Goal: Information Seeking & Learning: Learn about a topic

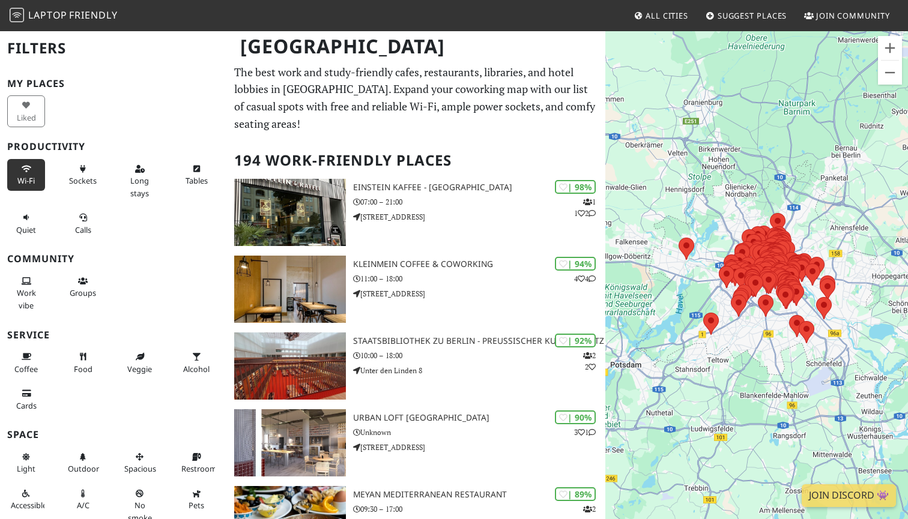
click at [22, 169] on icon at bounding box center [27, 170] width 10 height 8
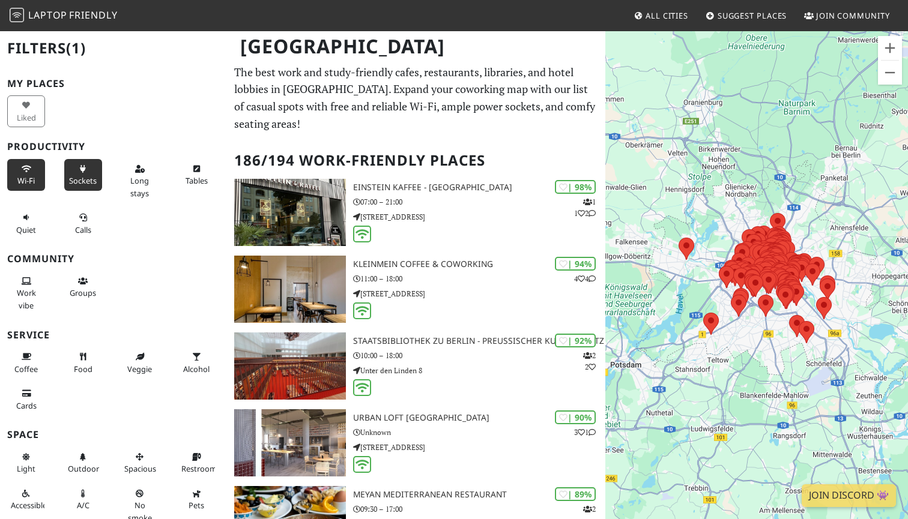
click at [79, 172] on button "Sockets" at bounding box center [83, 175] width 38 height 32
click at [137, 175] on span "Long stays" at bounding box center [139, 186] width 19 height 23
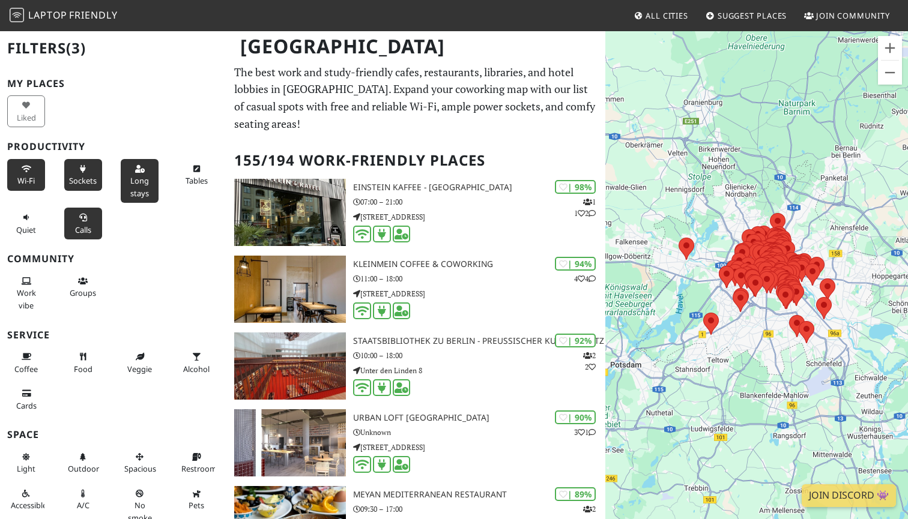
click at [90, 226] on span "Calls" at bounding box center [83, 230] width 16 height 11
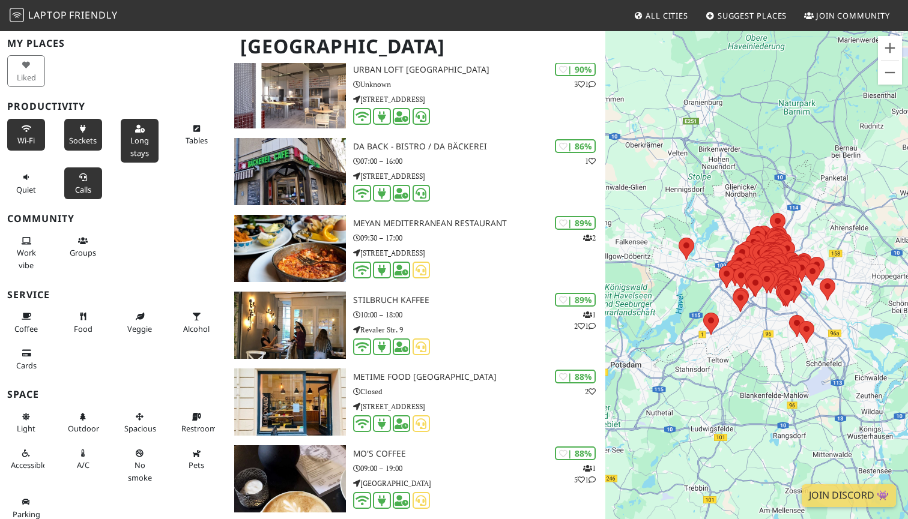
scroll to position [210, 0]
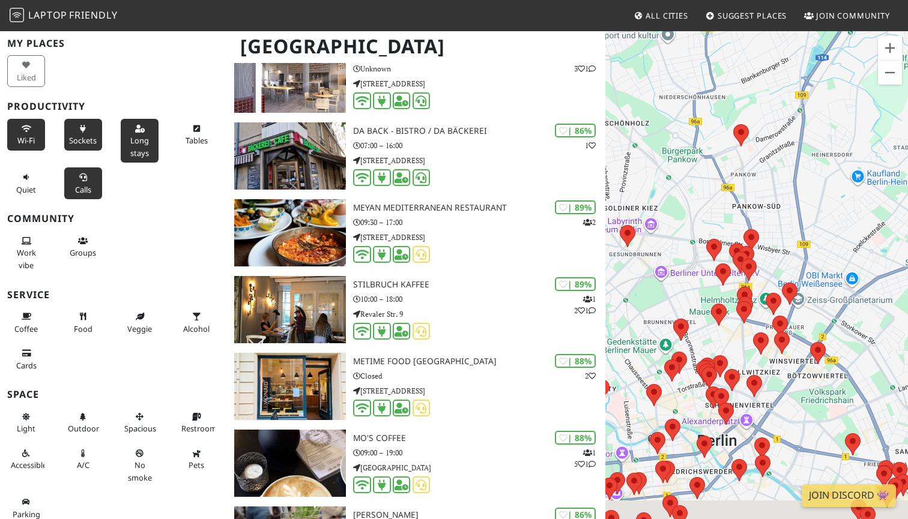
drag, startPoint x: 845, startPoint y: 380, endPoint x: 808, endPoint y: 312, distance: 77.6
click at [808, 312] on div "Um von einem Element zum anderen zu gelangen, drückst du die Pfeiltasten entspr…" at bounding box center [756, 289] width 303 height 519
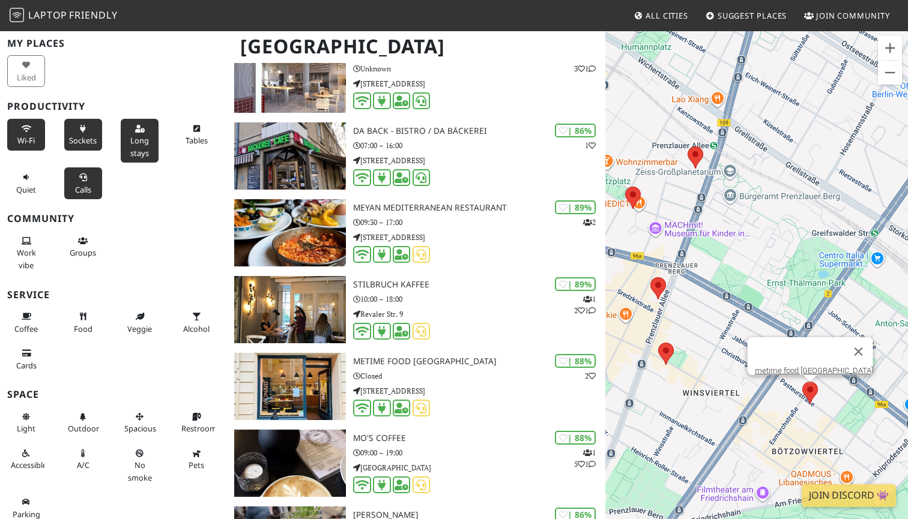
click at [802, 382] on area at bounding box center [802, 382] width 0 height 0
click at [803, 366] on link "metime food [GEOGRAPHIC_DATA]" at bounding box center [814, 370] width 118 height 9
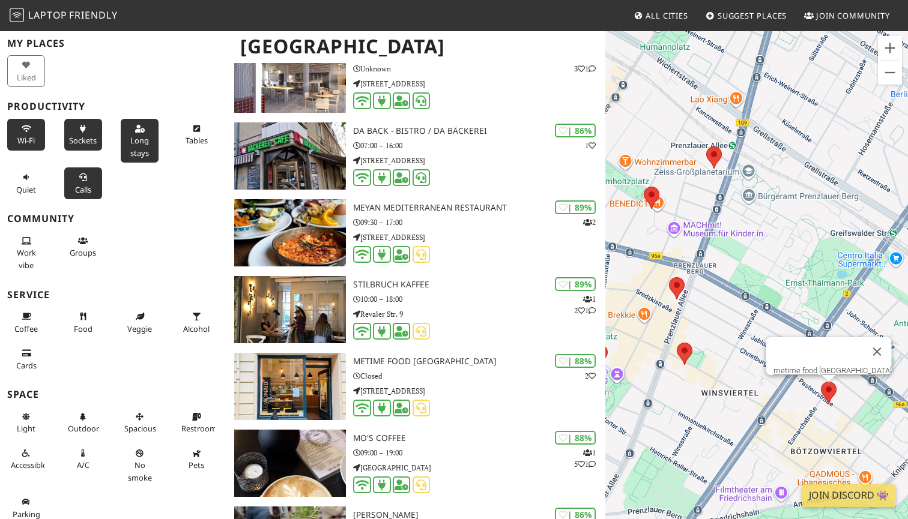
click at [677, 343] on area at bounding box center [677, 343] width 0 height 0
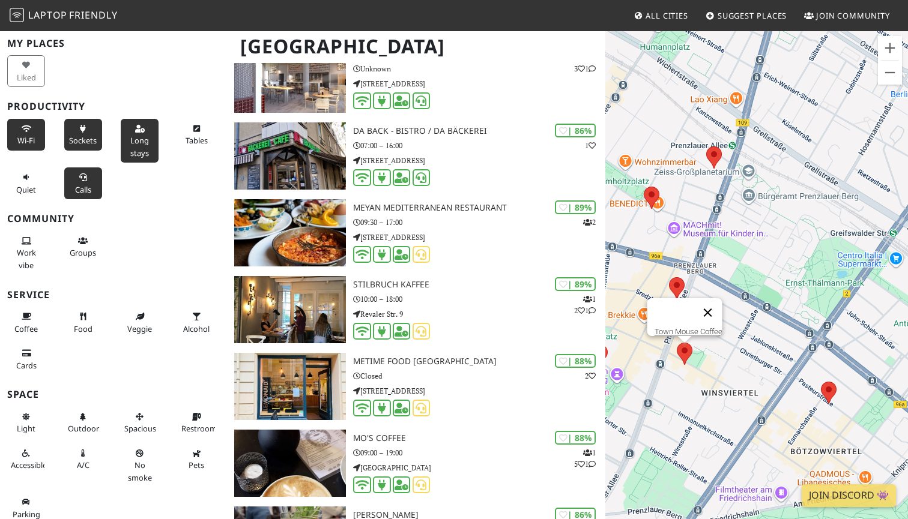
click at [716, 308] on button "Schließen" at bounding box center [707, 312] width 29 height 29
click at [706, 146] on area at bounding box center [706, 146] width 0 height 0
click at [712, 131] on link "Mo's Coffee" at bounding box center [717, 135] width 39 height 9
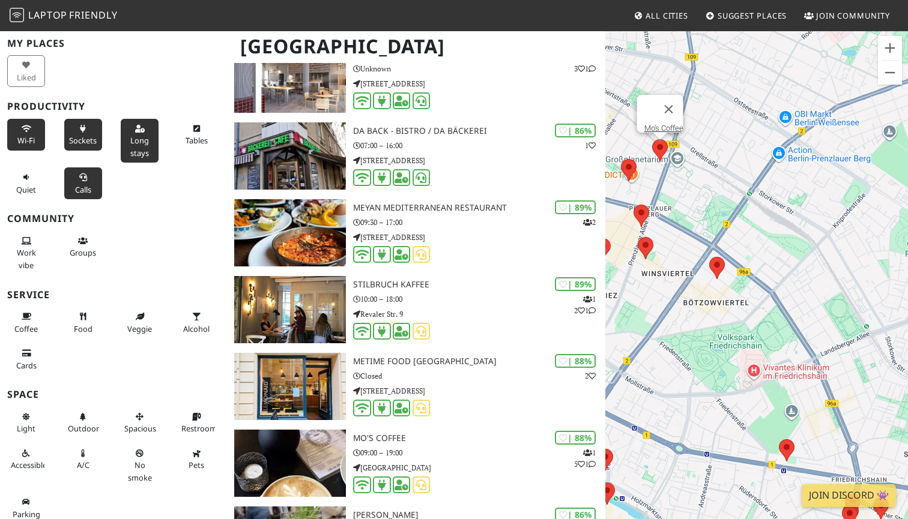
drag, startPoint x: 635, startPoint y: 148, endPoint x: 730, endPoint y: 369, distance: 240.1
click at [730, 369] on div "Um von einem Element zum anderen zu gelangen, drückst du die Pfeiltasten entspr…" at bounding box center [756, 289] width 303 height 519
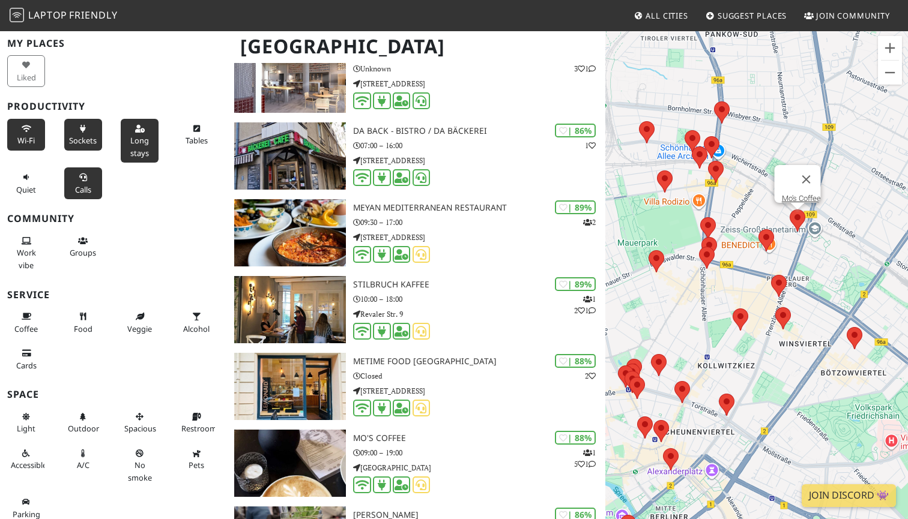
drag, startPoint x: 687, startPoint y: 336, endPoint x: 826, endPoint y: 406, distance: 155.5
click at [826, 406] on div "Um von einem Element zum anderen zu gelangen, drückst du die Pfeiltasten entspr…" at bounding box center [756, 289] width 303 height 519
click at [719, 394] on area at bounding box center [719, 394] width 0 height 0
click at [728, 378] on link "The Stores" at bounding box center [729, 382] width 37 height 9
click at [784, 372] on div "Um von einem Element zum anderen zu gelangen, drückst du die Pfeiltasten entspr…" at bounding box center [756, 289] width 303 height 519
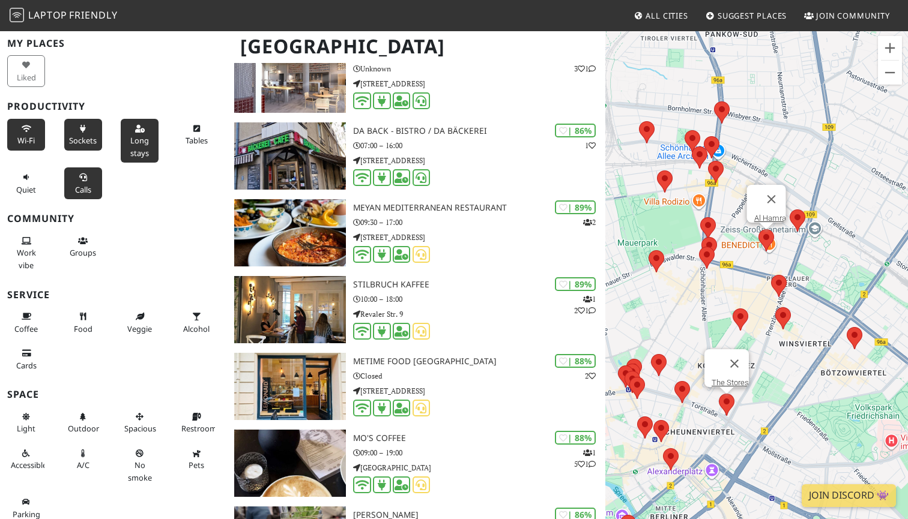
click at [758, 229] on area at bounding box center [758, 229] width 0 height 0
click at [779, 189] on button "Schließen" at bounding box center [771, 199] width 29 height 29
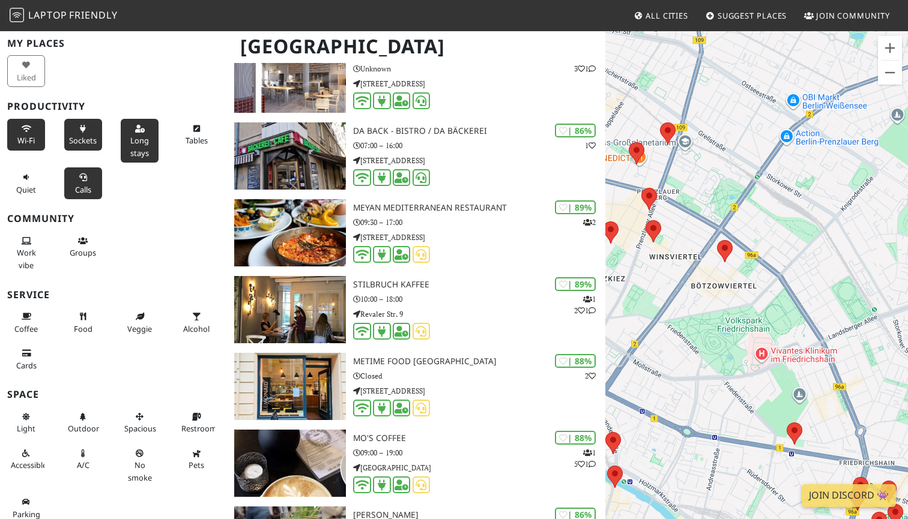
drag, startPoint x: 803, startPoint y: 262, endPoint x: 665, endPoint y: 165, distance: 168.9
click at [665, 163] on div "Um von einem Element zum anderen zu gelangen, drückst du die Pfeiltasten entspr…" at bounding box center [756, 289] width 303 height 519
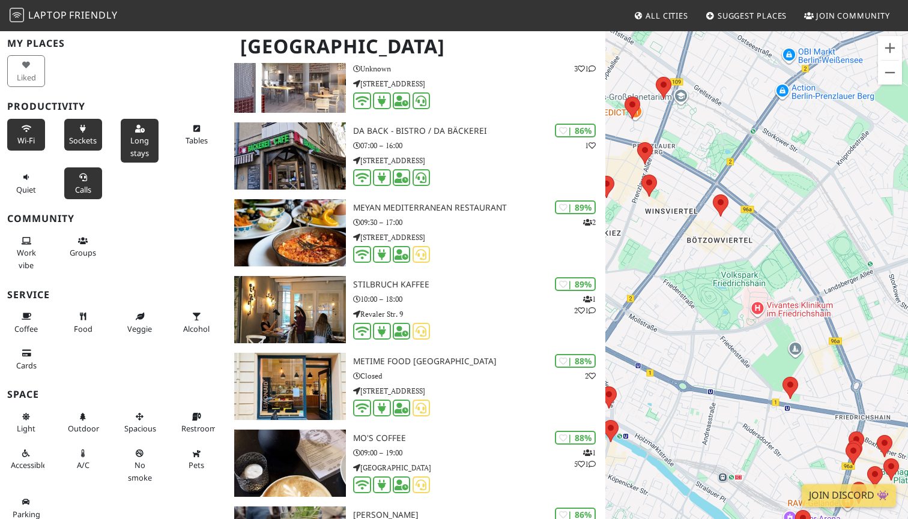
drag, startPoint x: 663, startPoint y: 325, endPoint x: 666, endPoint y: 290, distance: 35.0
click at [666, 290] on div "Um von einem Element zum anderen zu gelangen, drückst du die Pfeiltasten entspr…" at bounding box center [756, 289] width 303 height 519
click at [782, 378] on area at bounding box center [782, 378] width 0 height 0
click at [793, 362] on link "Saaldeck Café & Bar" at bounding box center [794, 366] width 68 height 9
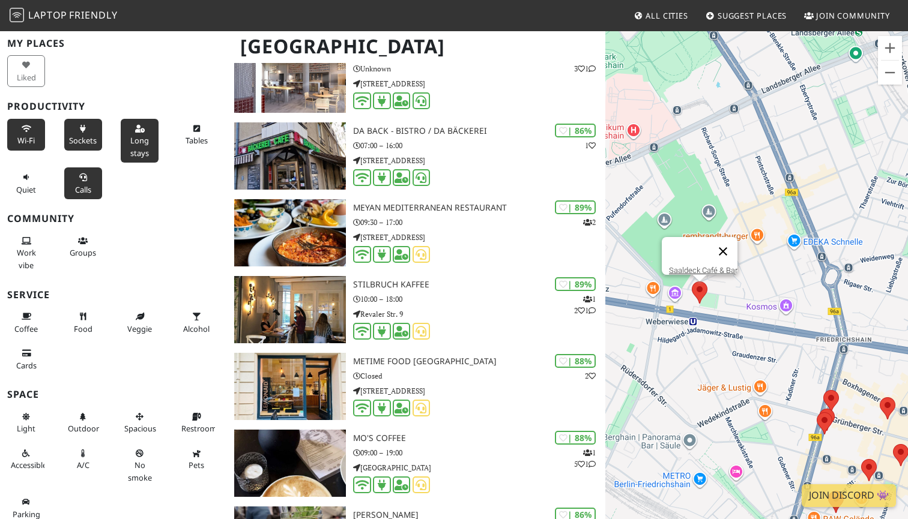
click at [729, 240] on button "Schließen" at bounding box center [722, 251] width 29 height 29
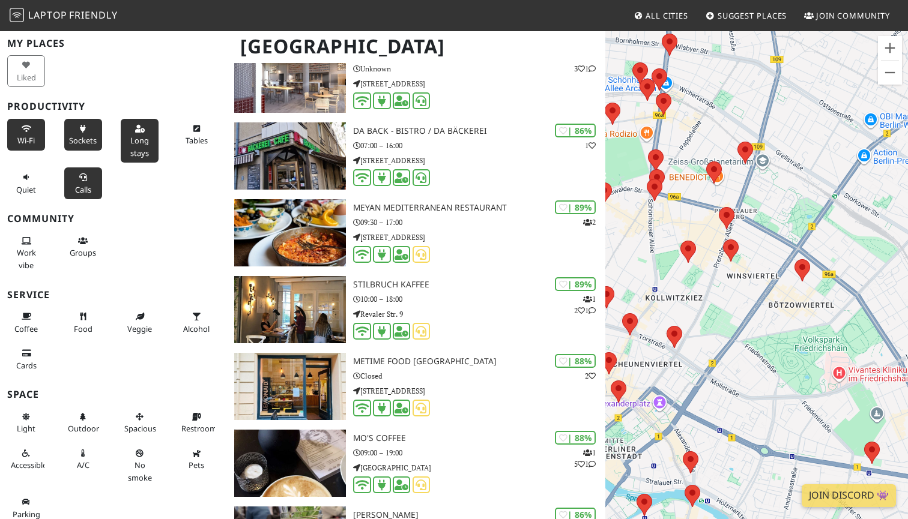
drag, startPoint x: 679, startPoint y: 102, endPoint x: 839, endPoint y: 296, distance: 251.2
click at [839, 296] on div "Um von einem Element zum anderen zu gelangen, drückst du die Pfeiltasten entspr…" at bounding box center [756, 289] width 303 height 519
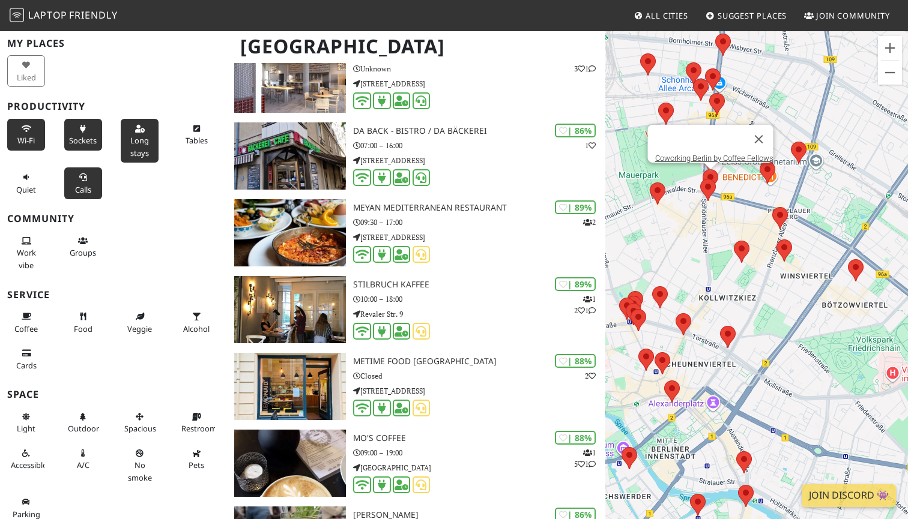
click at [702, 169] on area at bounding box center [702, 169] width 0 height 0
click at [729, 154] on link "Coworking Berlin by Coffee Fellows" at bounding box center [714, 158] width 118 height 9
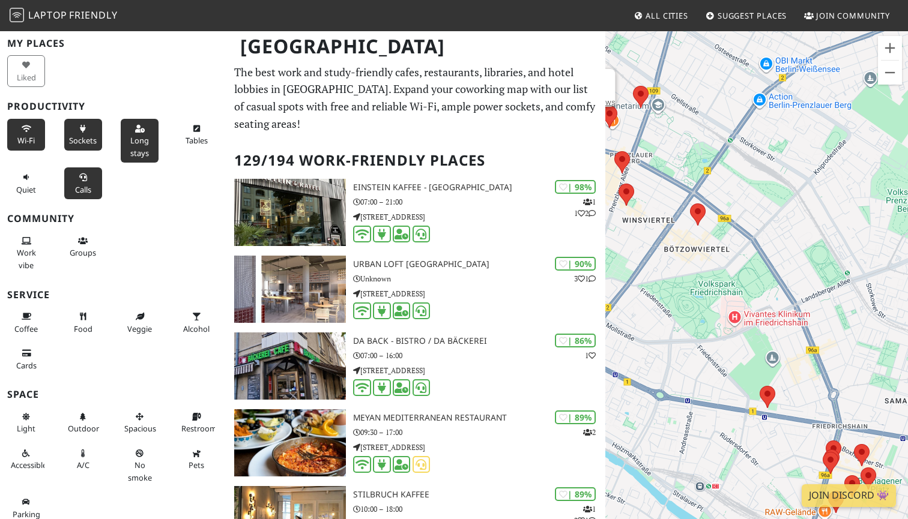
scroll to position [0, 0]
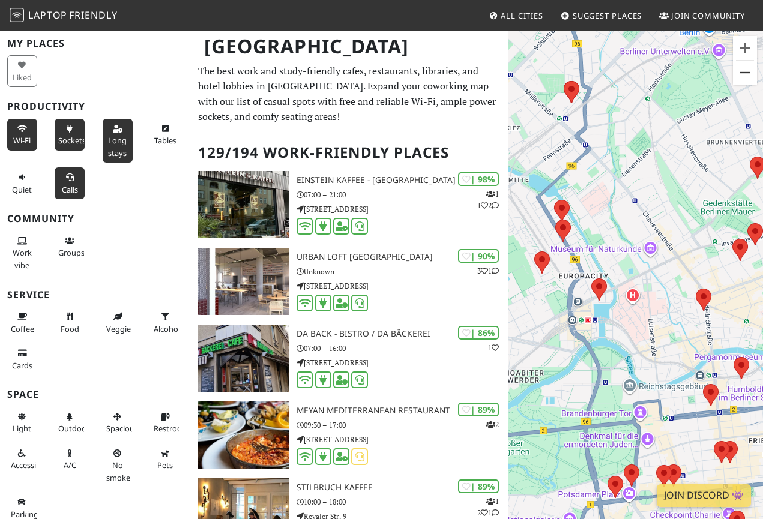
click at [748, 78] on button "Verkleinern" at bounding box center [745, 73] width 24 height 24
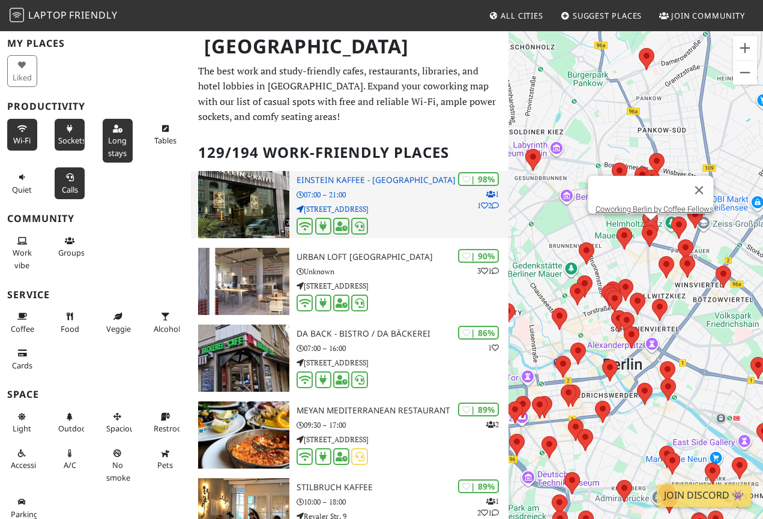
drag, startPoint x: 660, startPoint y: 168, endPoint x: 479, endPoint y: 198, distance: 183.2
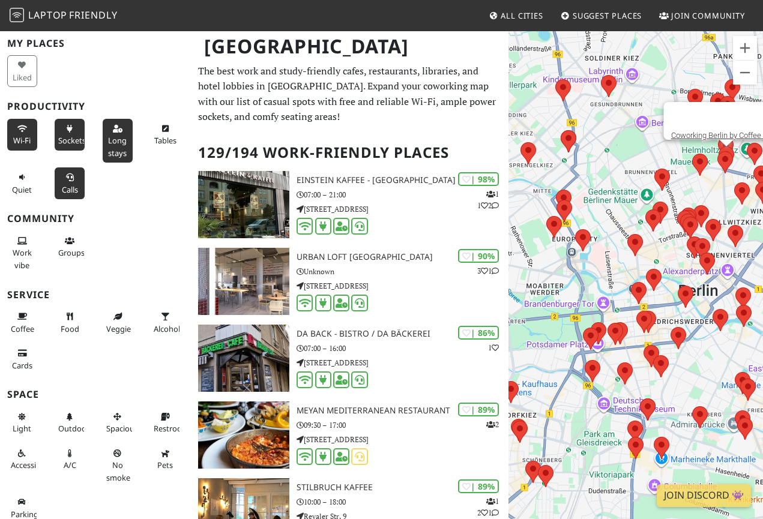
drag, startPoint x: 696, startPoint y: 214, endPoint x: 455, endPoint y: 143, distance: 251.5
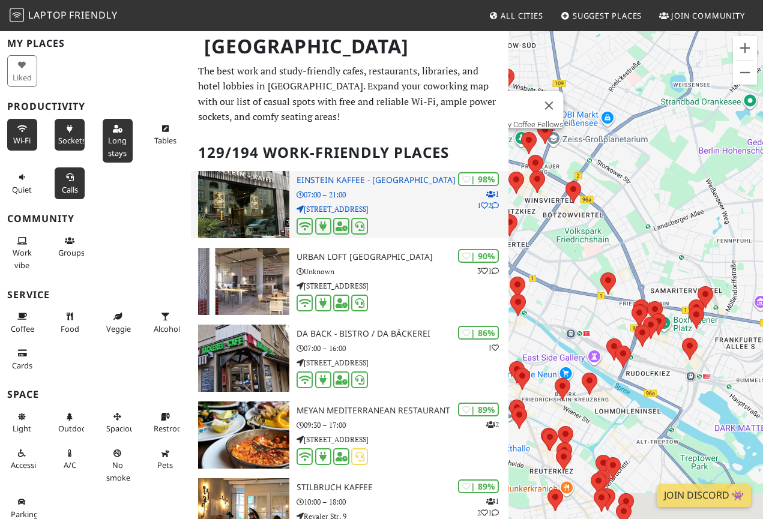
drag, startPoint x: 707, startPoint y: 217, endPoint x: 467, endPoint y: 208, distance: 240.3
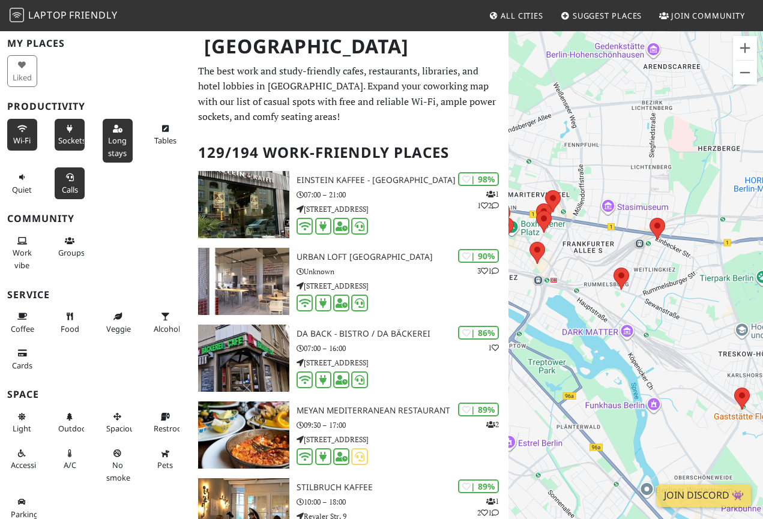
drag, startPoint x: 700, startPoint y: 272, endPoint x: 584, endPoint y: 163, distance: 159.3
click at [584, 163] on div "Um von einem Element zum anderen zu gelangen, drückst du die Pfeiltasten entspr…" at bounding box center [636, 289] width 255 height 519
click at [650, 218] on area at bounding box center [650, 218] width 0 height 0
click at [614, 268] on area at bounding box center [614, 268] width 0 height 0
click at [620, 252] on link "Coffea" at bounding box center [622, 256] width 22 height 9
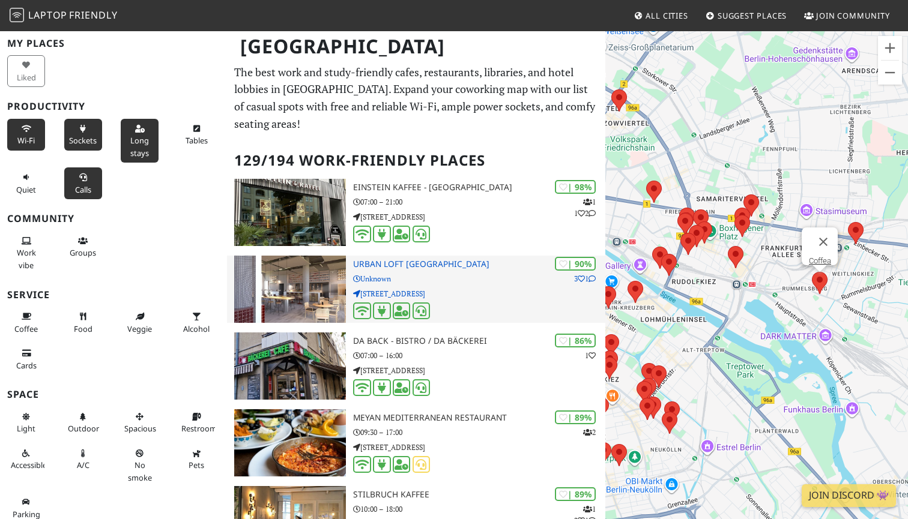
drag, startPoint x: 845, startPoint y: 265, endPoint x: 545, endPoint y: 246, distance: 301.5
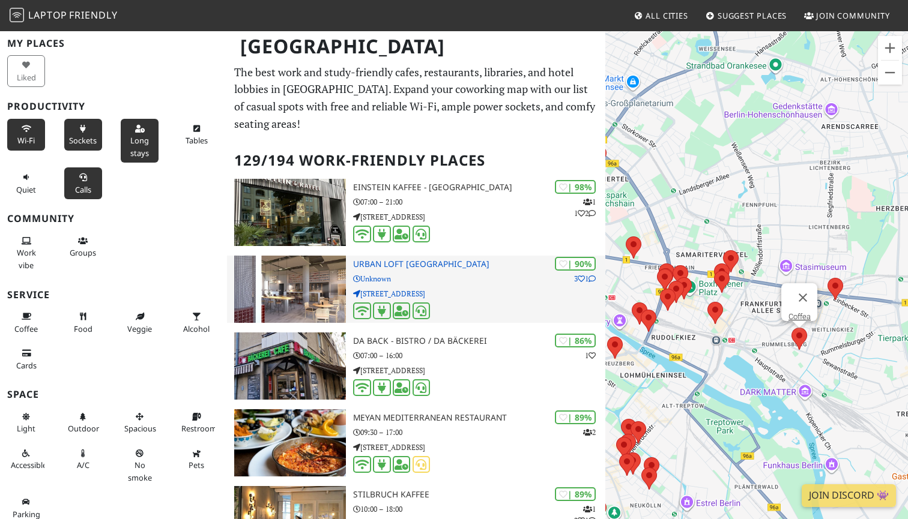
drag, startPoint x: 890, startPoint y: 232, endPoint x: 568, endPoint y: 268, distance: 324.5
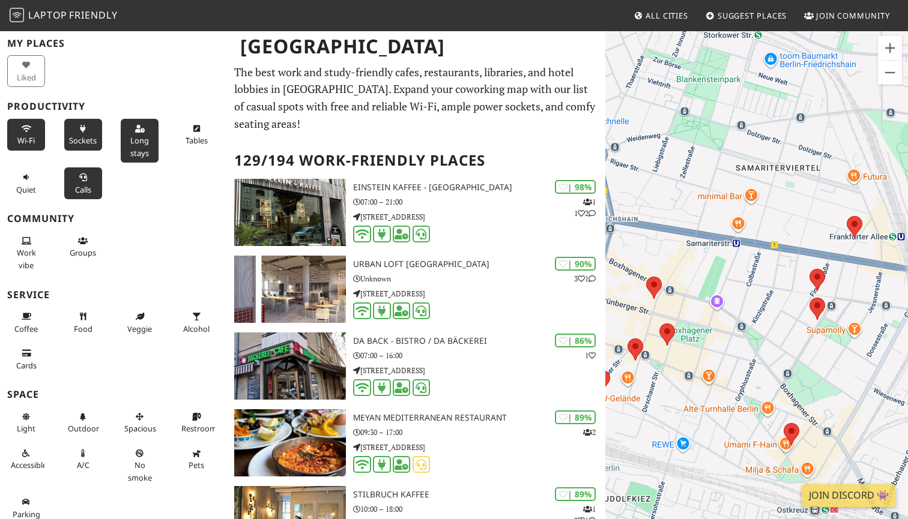
drag, startPoint x: 847, startPoint y: 213, endPoint x: 783, endPoint y: 214, distance: 63.6
click at [783, 214] on div "Um von einem Element zum anderen zu gelangen, drückst du die Pfeiltasten entspr…" at bounding box center [756, 289] width 303 height 519
click at [854, 226] on div "Um von einem Element zum anderen zu gelangen, drückst du die Pfeiltasten entspr…" at bounding box center [756, 289] width 303 height 519
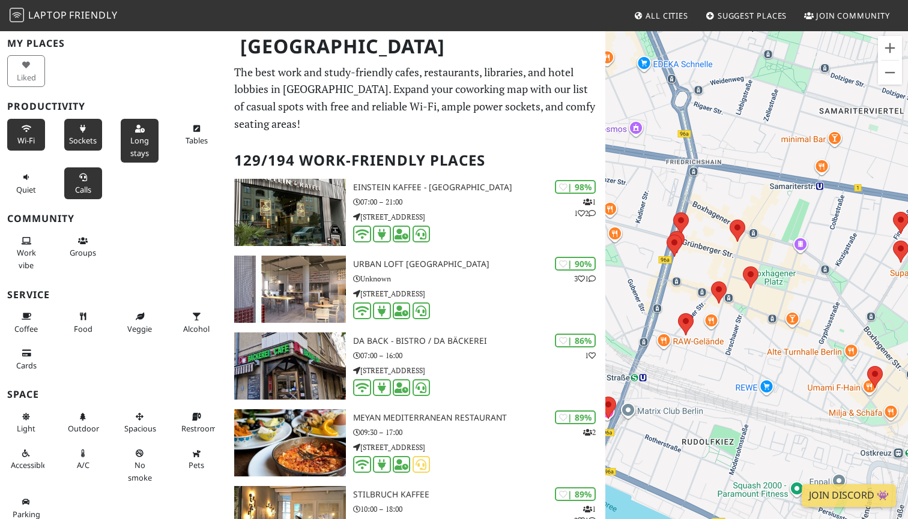
drag, startPoint x: 751, startPoint y: 231, endPoint x: 880, endPoint y: 173, distance: 141.4
click at [880, 173] on div "Um von einem Element zum anderen zu gelangen, drückst du die Pfeiltasten entspr…" at bounding box center [756, 289] width 303 height 519
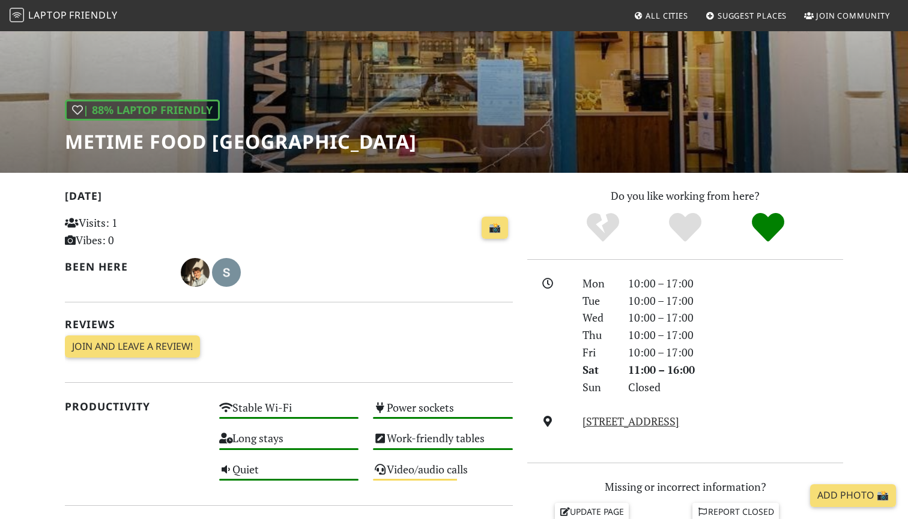
scroll to position [335, 0]
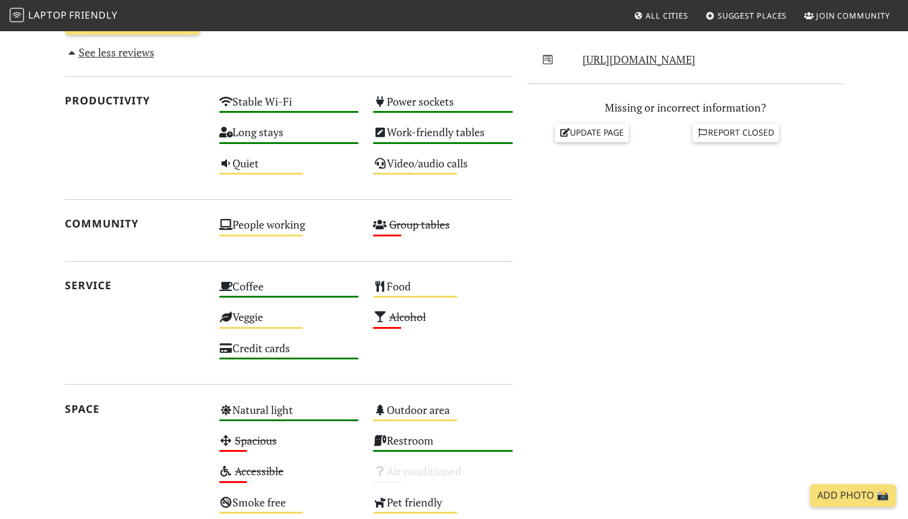
scroll to position [506, 0]
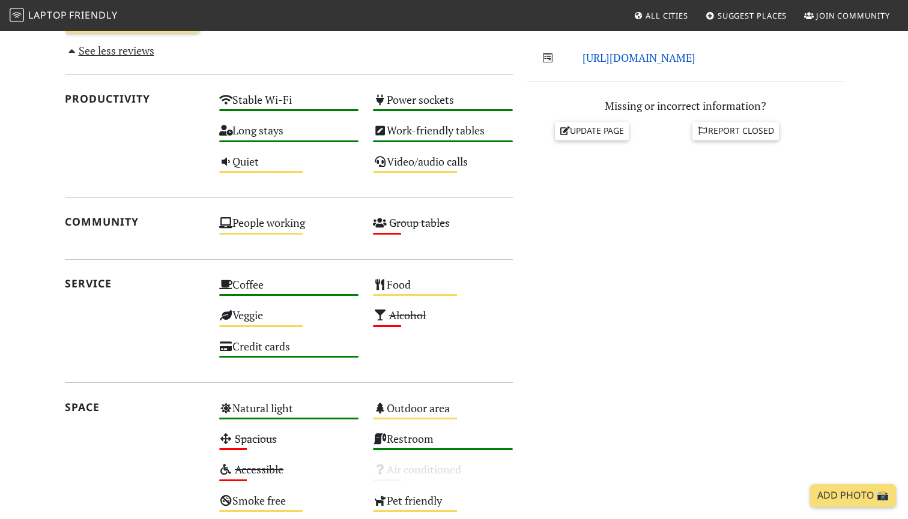
click at [650, 53] on link "[URL][DOMAIN_NAME]" at bounding box center [638, 57] width 113 height 14
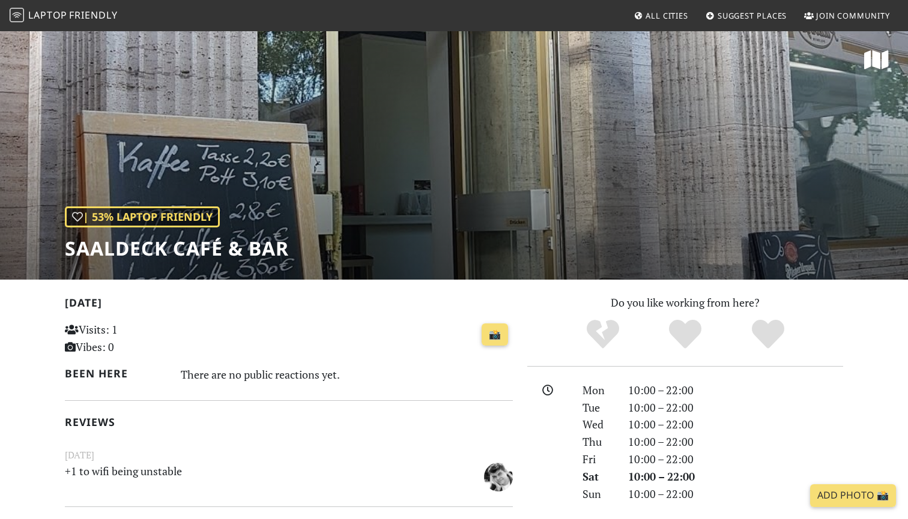
scroll to position [307, 0]
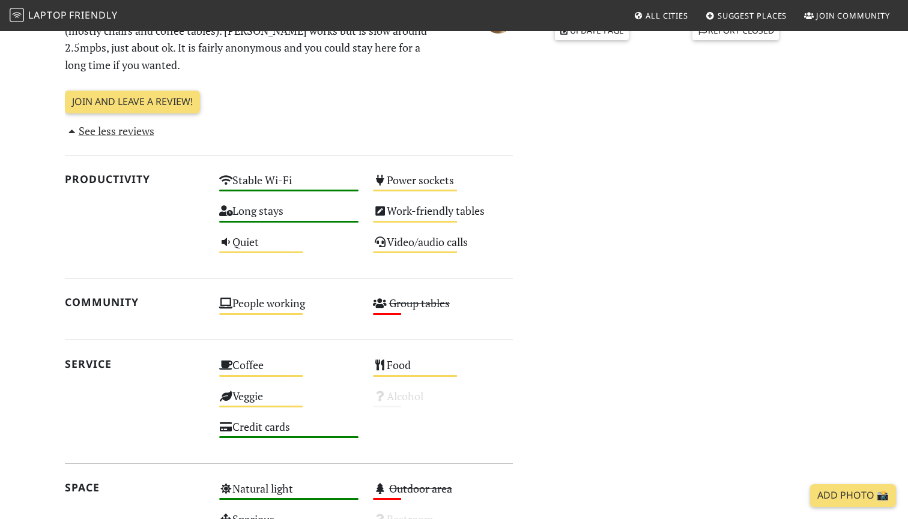
scroll to position [594, 0]
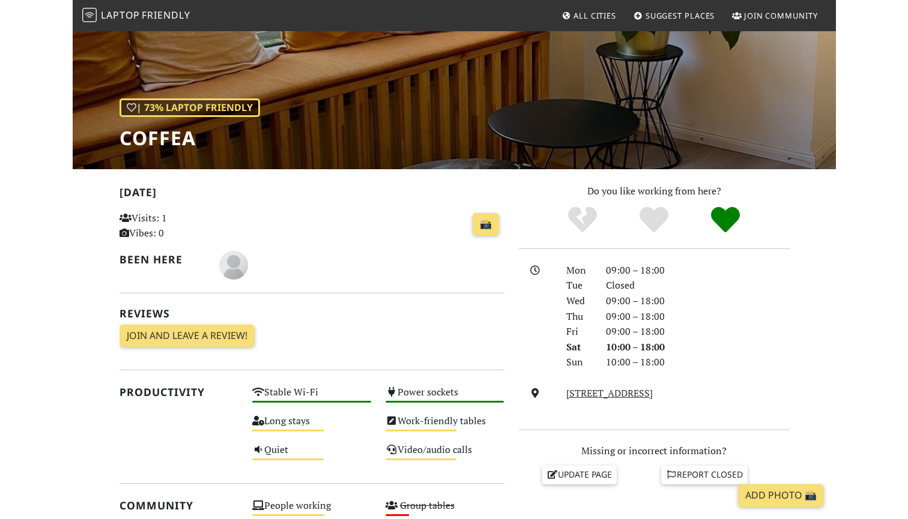
scroll to position [426, 0]
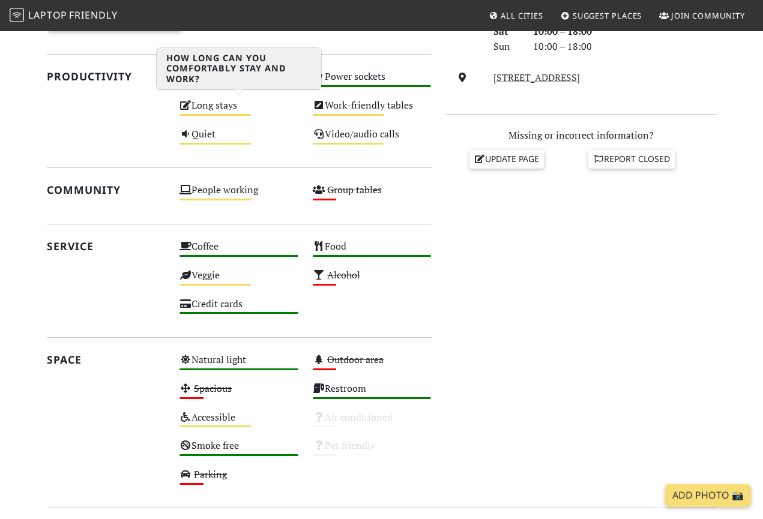
click at [226, 103] on div "Long stays Medium" at bounding box center [238, 111] width 133 height 29
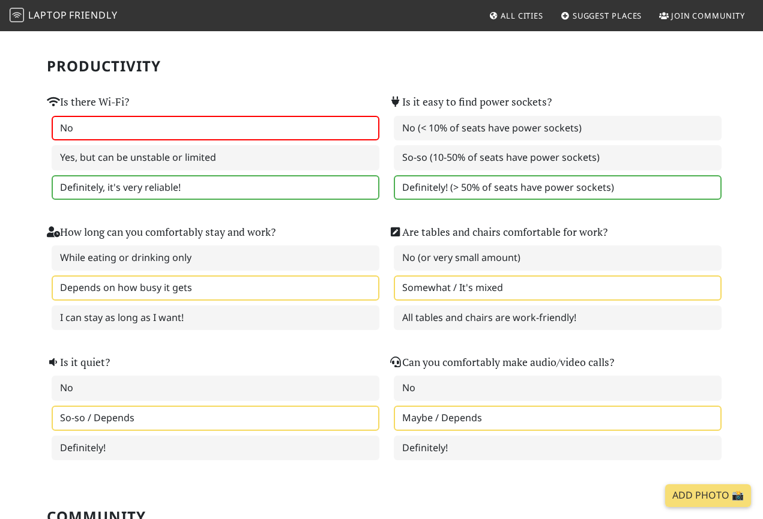
scroll to position [91, 0]
